Goal: Task Accomplishment & Management: Manage account settings

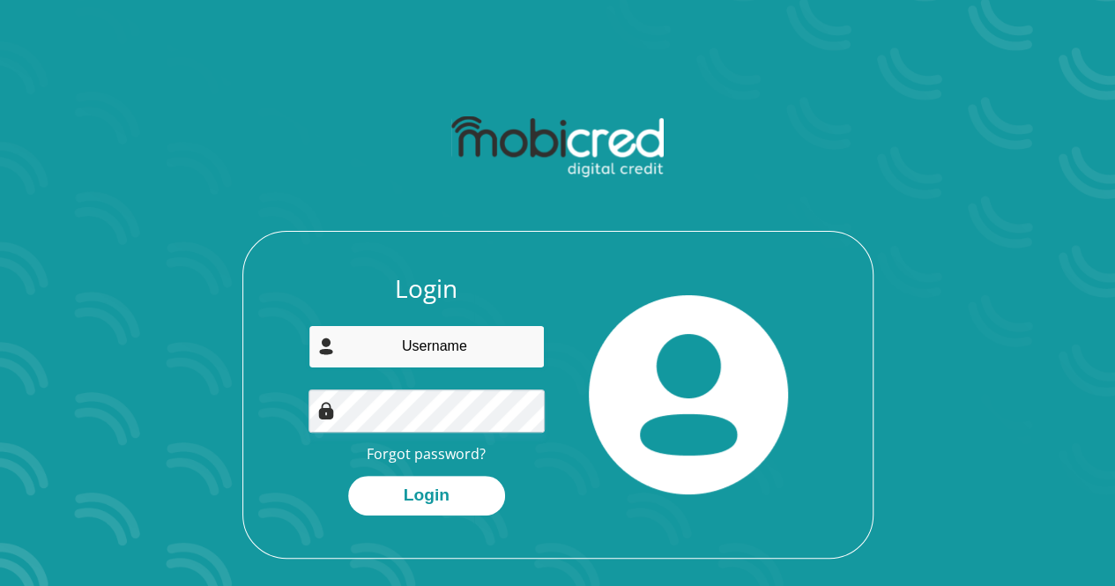
click at [437, 362] on input "email" at bounding box center [426, 346] width 236 height 43
type input "[EMAIL_ADDRESS][PERSON_NAME][DOMAIN_NAME]"
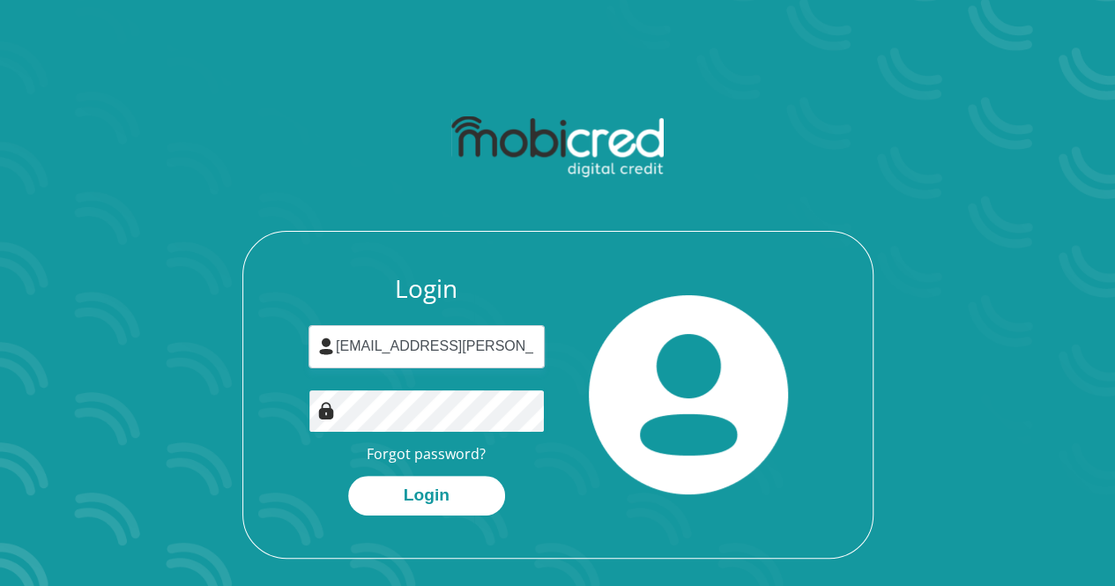
click at [348, 476] on button "Login" at bounding box center [426, 496] width 157 height 40
